Goal: Navigation & Orientation: Understand site structure

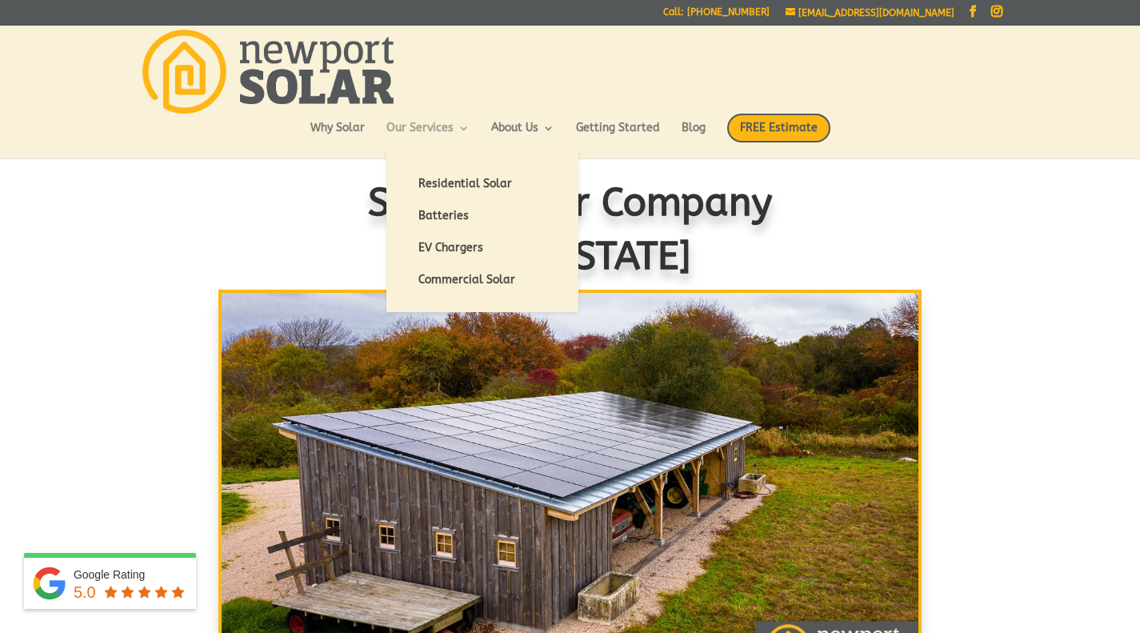
click at [393, 125] on link "Our Services" at bounding box center [427, 135] width 83 height 27
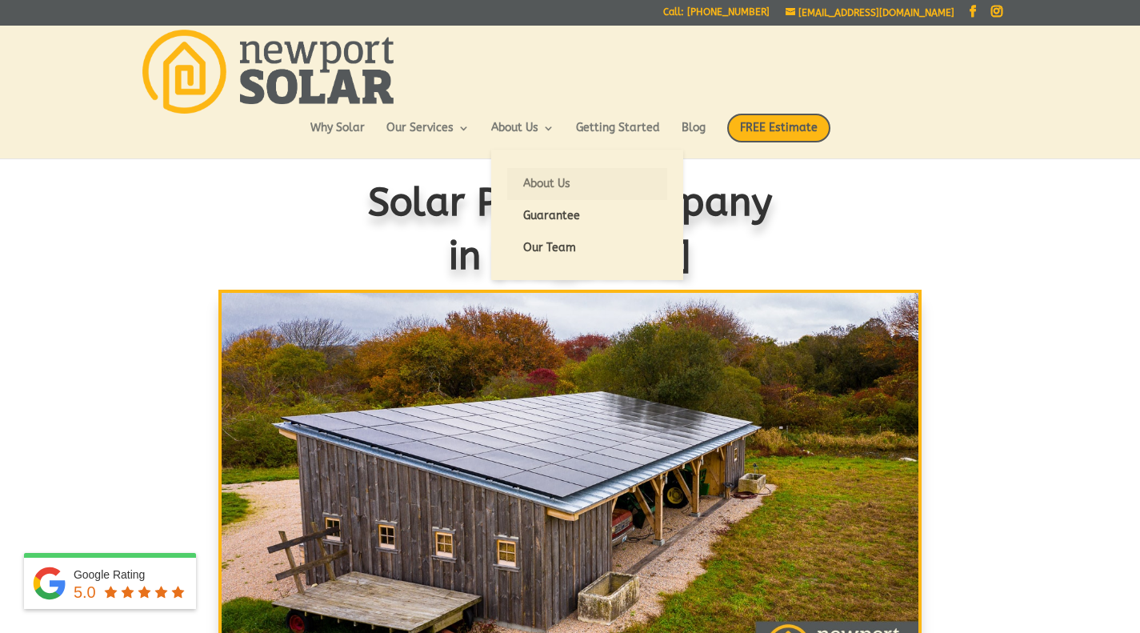
click at [545, 179] on link "About Us" at bounding box center [587, 184] width 160 height 32
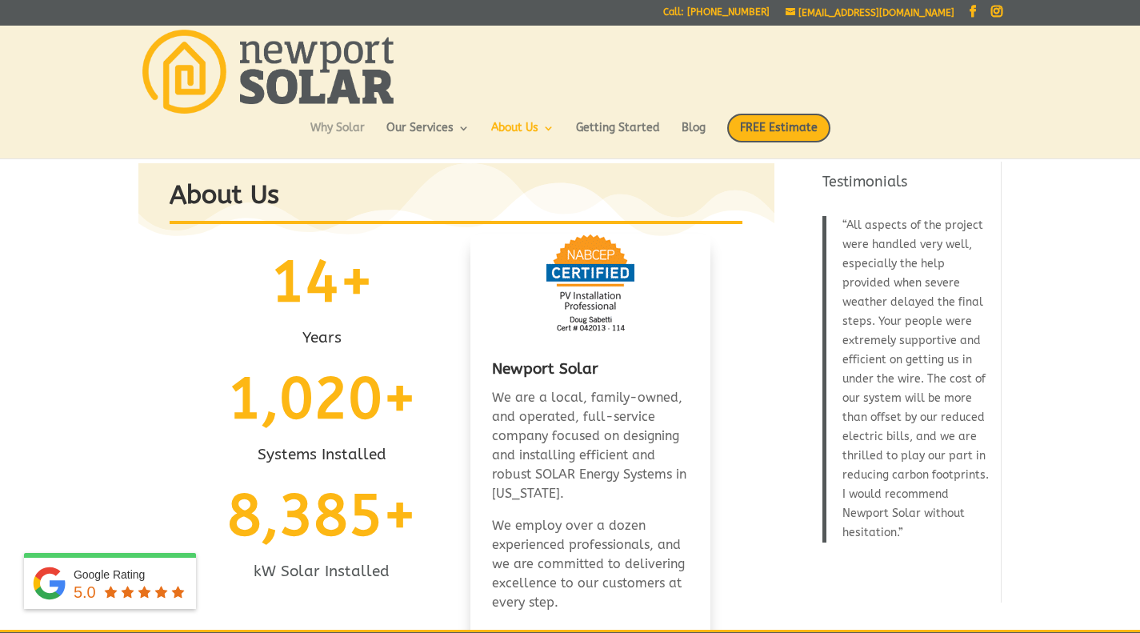
click at [331, 124] on link "Why Solar" at bounding box center [337, 135] width 54 height 27
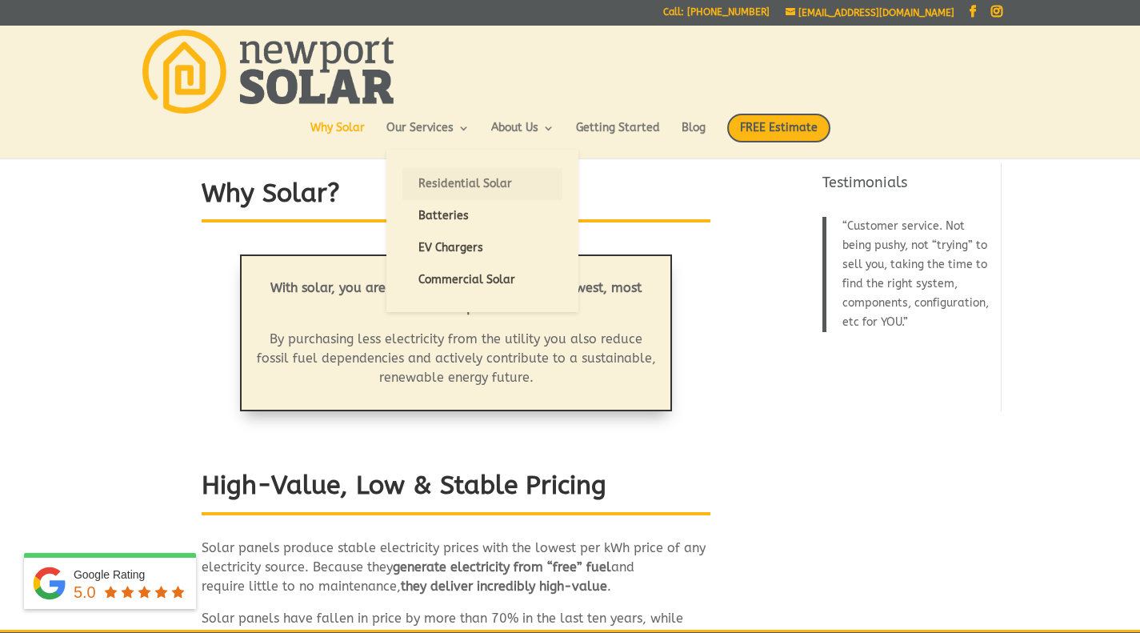
click at [486, 183] on link "Residential Solar" at bounding box center [482, 184] width 160 height 32
